Goal: Task Accomplishment & Management: Complete application form

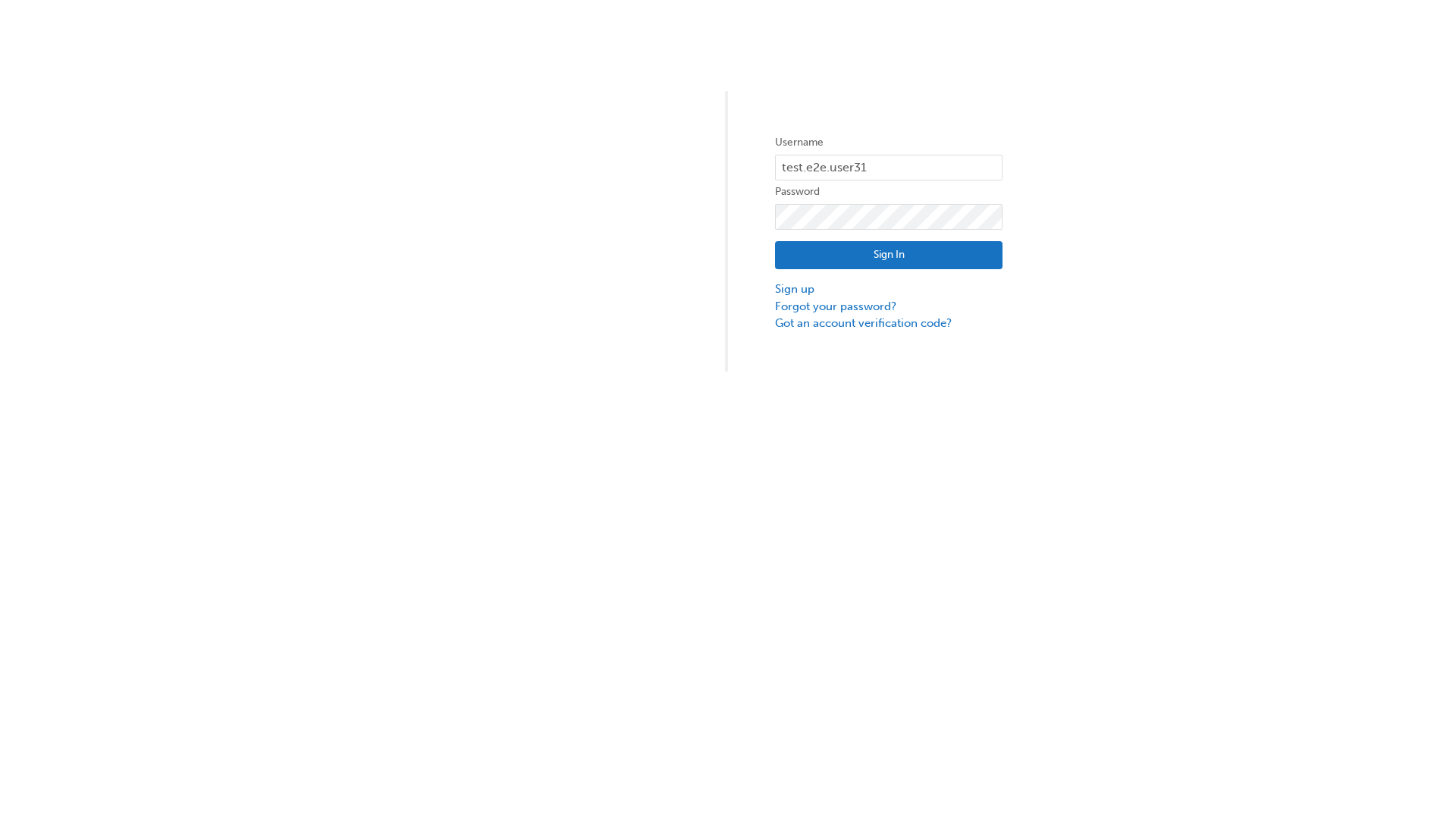
type input "test.e2e.user31"
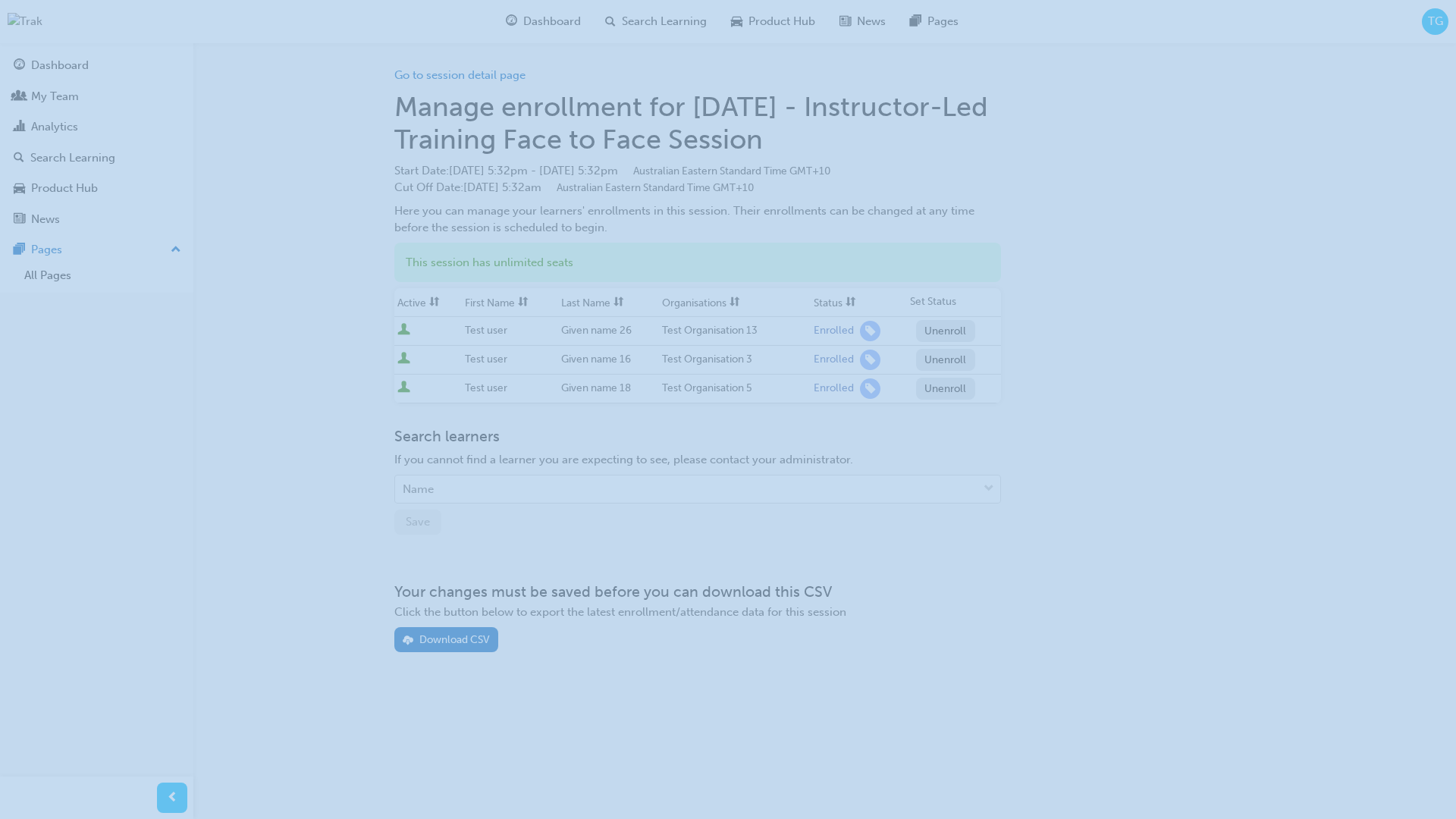
scroll to position [24, 2]
